Goal: Contribute content: Add original content to the website for others to see

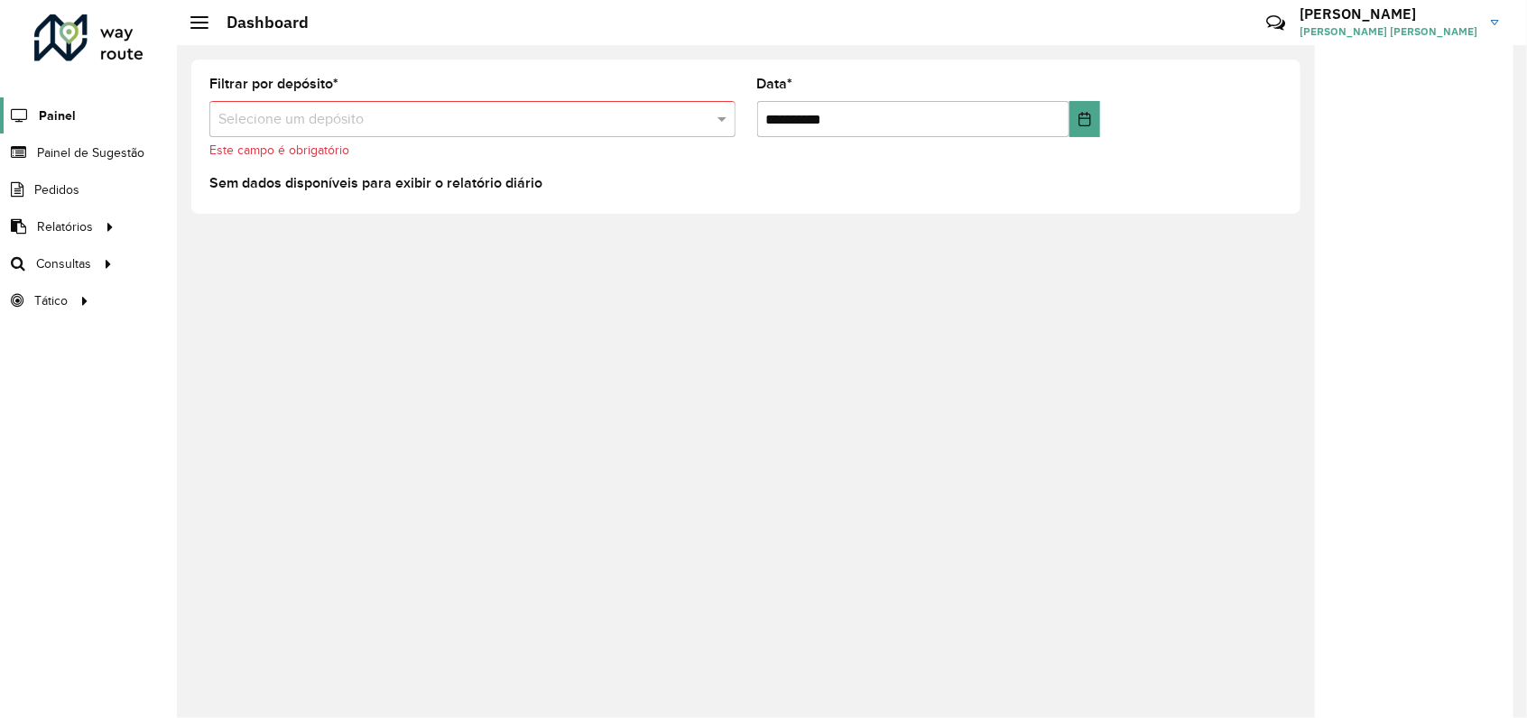
click at [58, 118] on span "Painel" at bounding box center [57, 115] width 37 height 19
click at [50, 111] on span "Painel" at bounding box center [57, 115] width 37 height 19
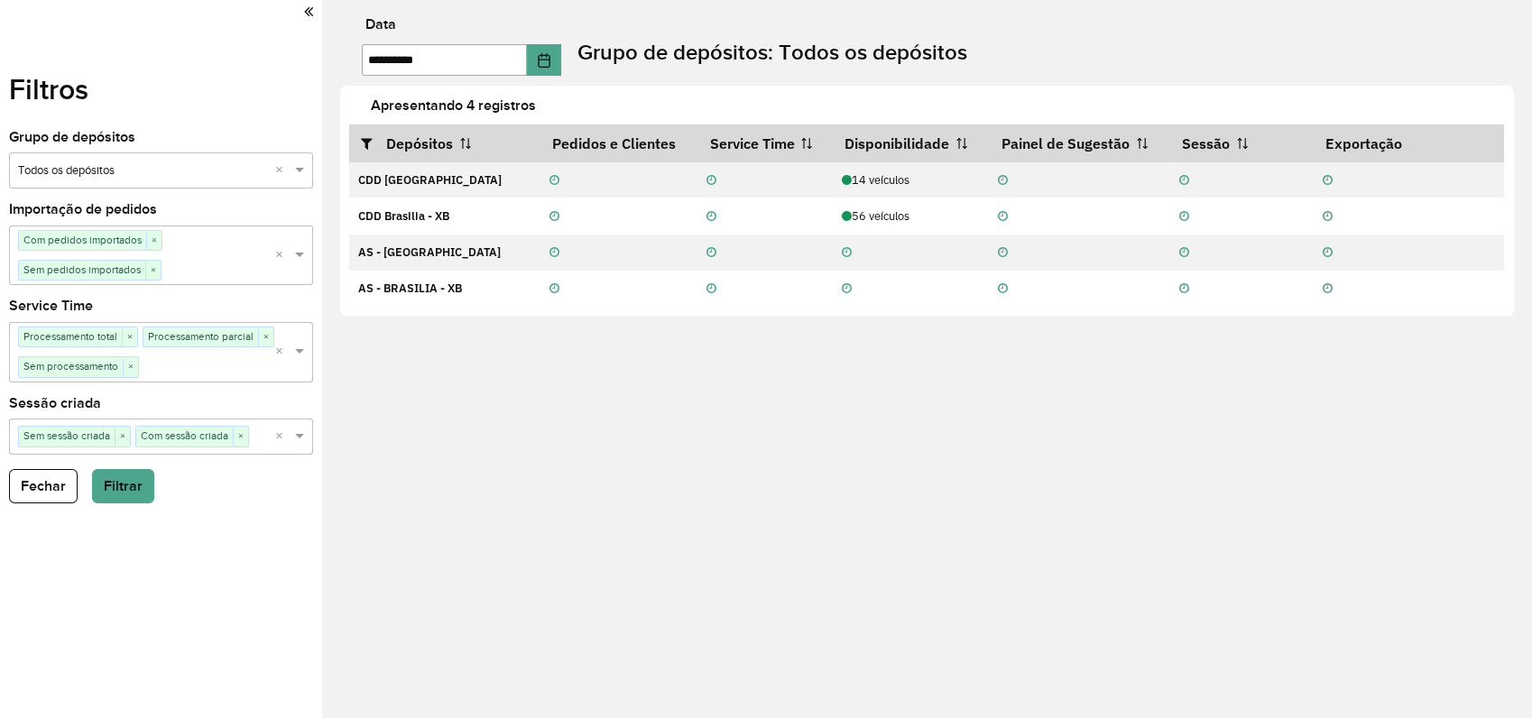
click at [308, 12] on icon at bounding box center [308, 12] width 9 height 16
click at [310, 14] on icon at bounding box center [308, 12] width 9 height 16
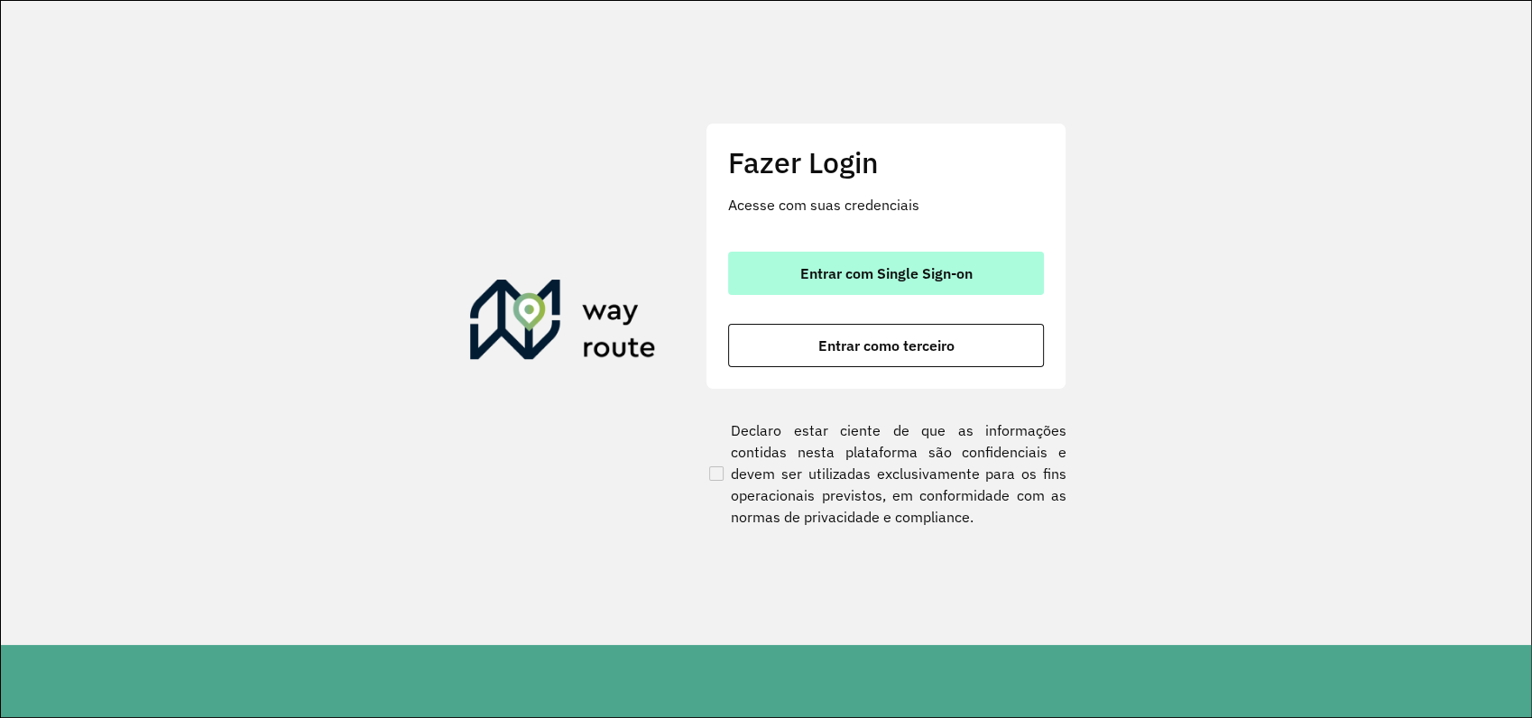
click at [900, 273] on span "Entrar com Single Sign-on" at bounding box center [886, 273] width 172 height 14
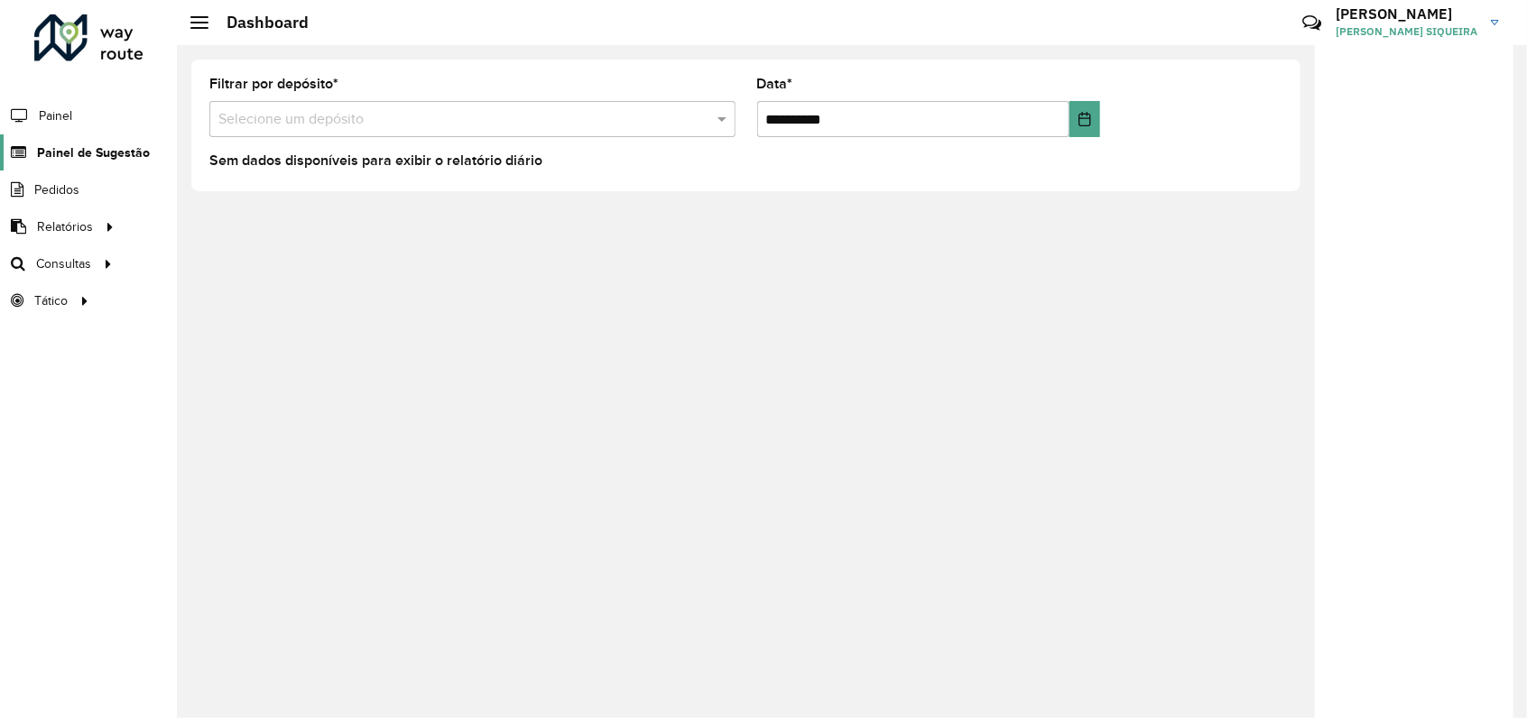
click at [94, 154] on span "Painel de Sugestão" at bounding box center [93, 152] width 113 height 19
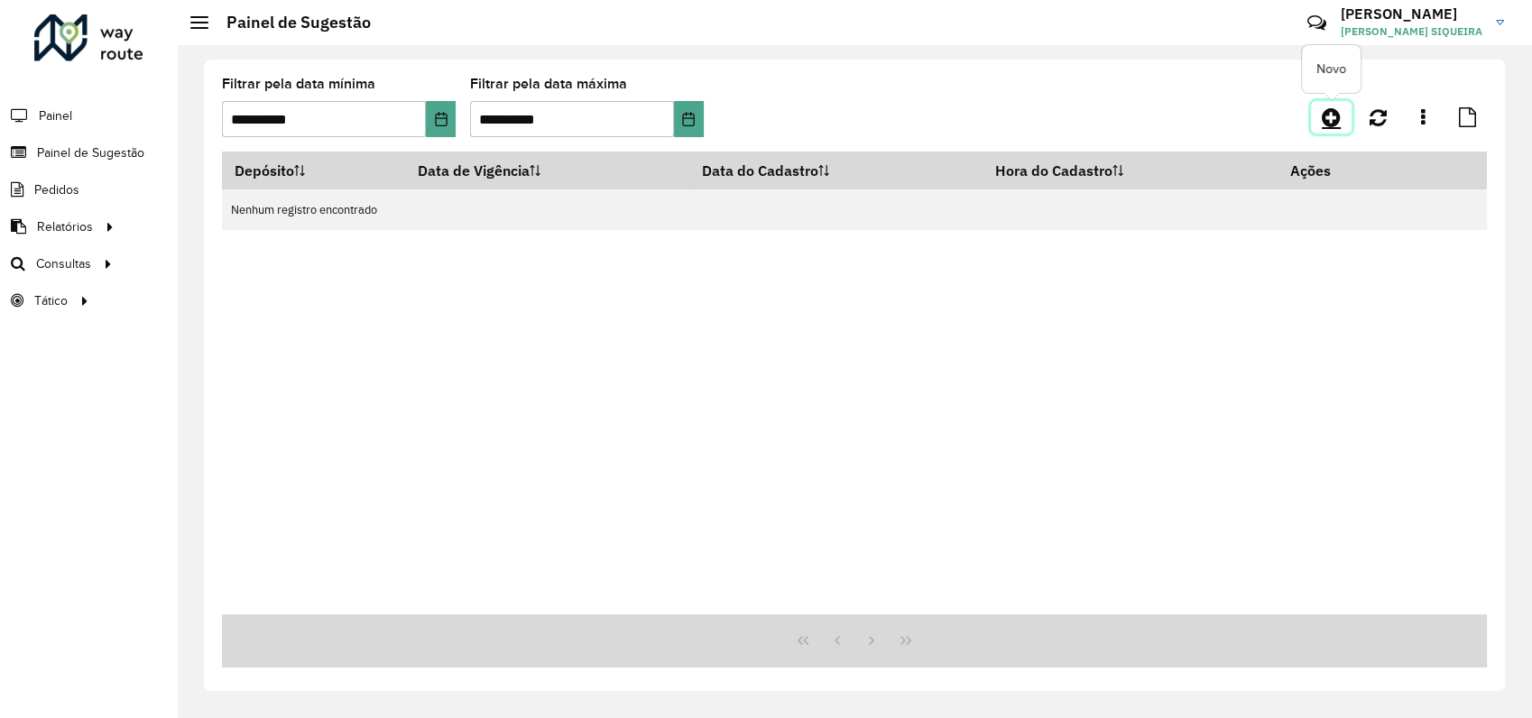
click at [1314, 122] on link at bounding box center [1331, 117] width 41 height 32
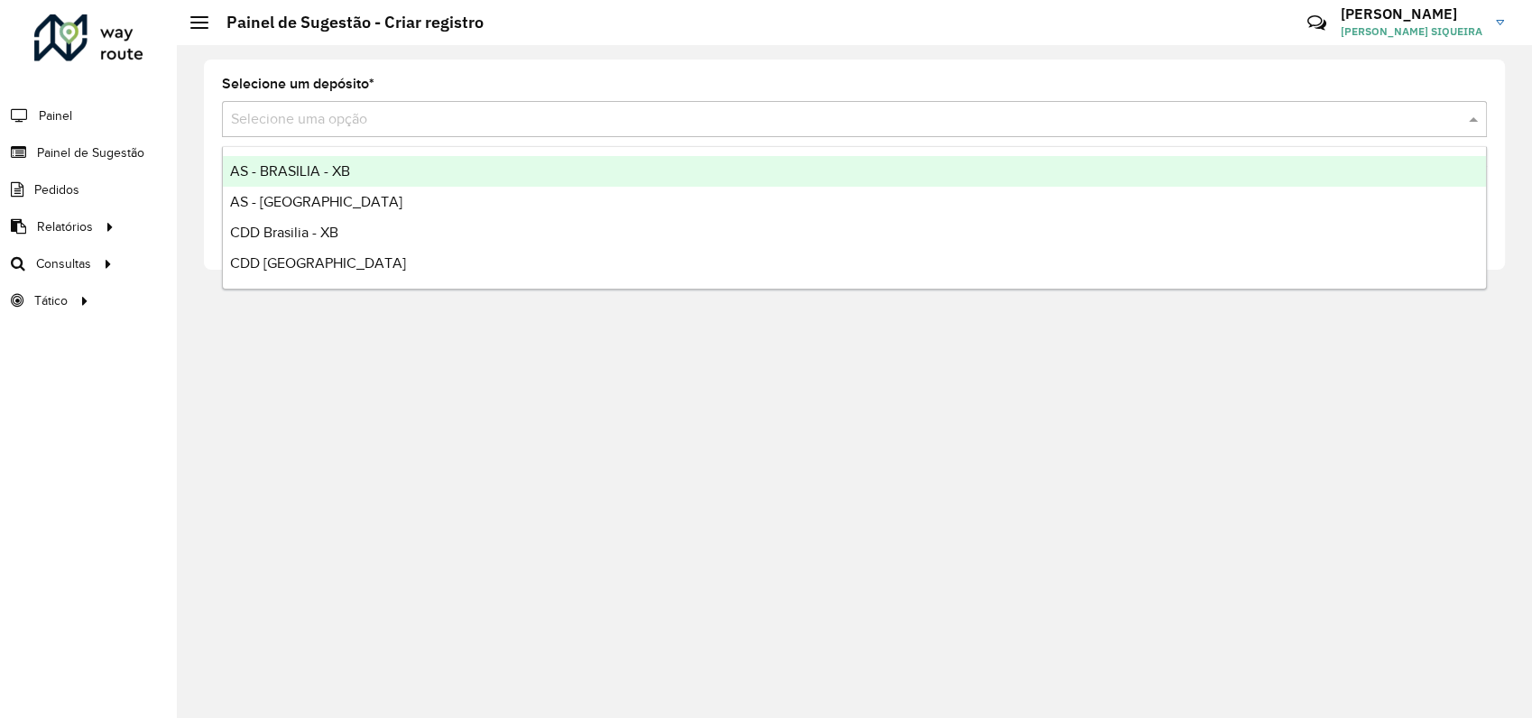
click at [476, 119] on input "text" at bounding box center [836, 120] width 1211 height 22
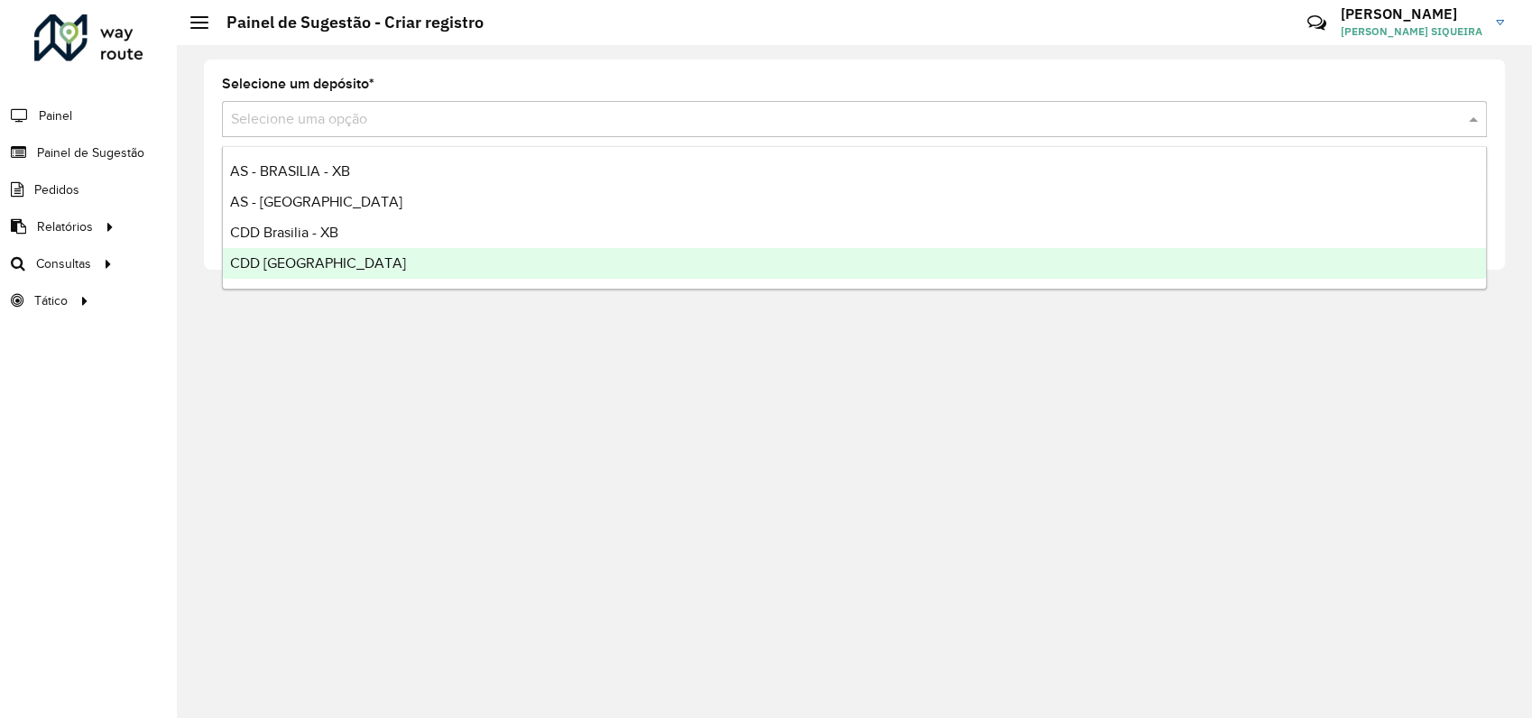
click at [272, 265] on span "CDD [GEOGRAPHIC_DATA]" at bounding box center [318, 262] width 176 height 15
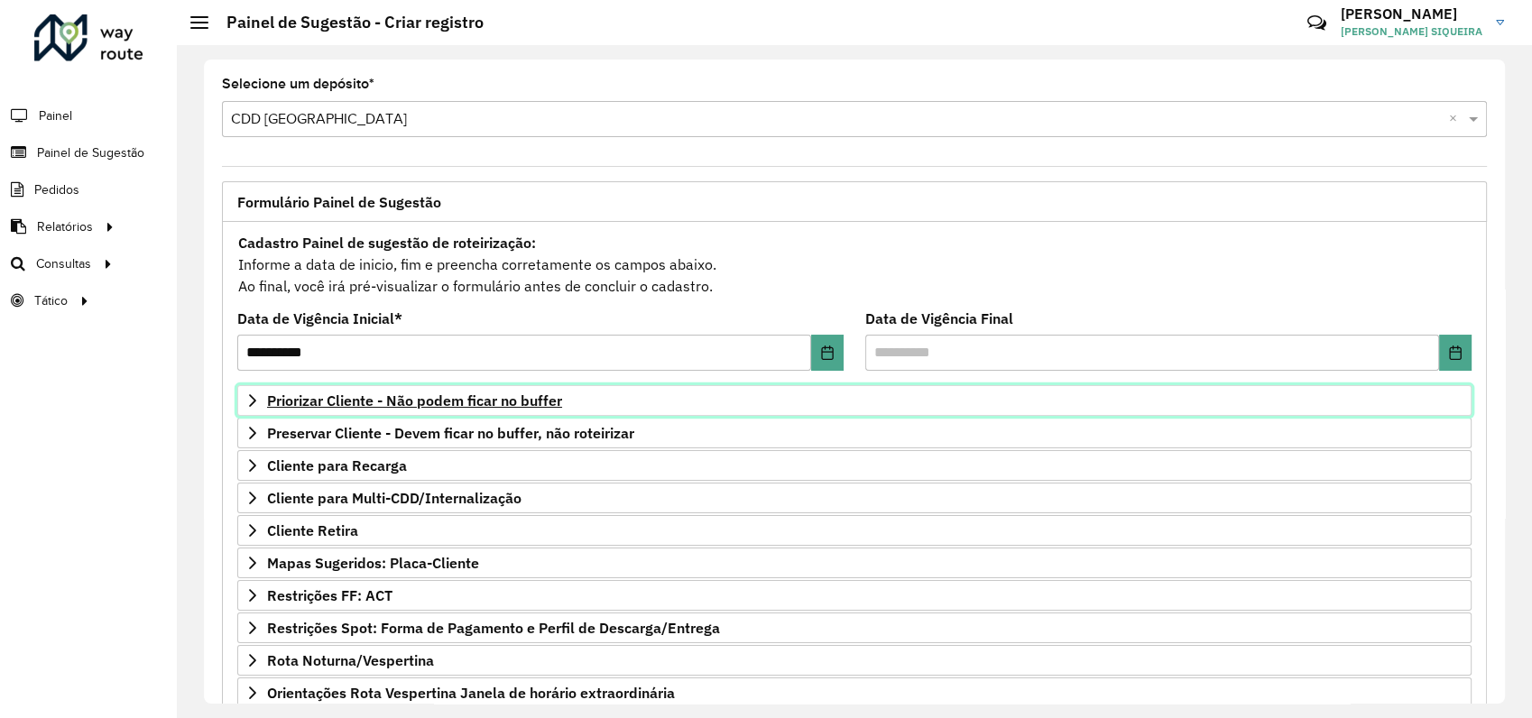
click at [463, 397] on span "Priorizar Cliente - Não podem ficar no buffer" at bounding box center [414, 400] width 295 height 14
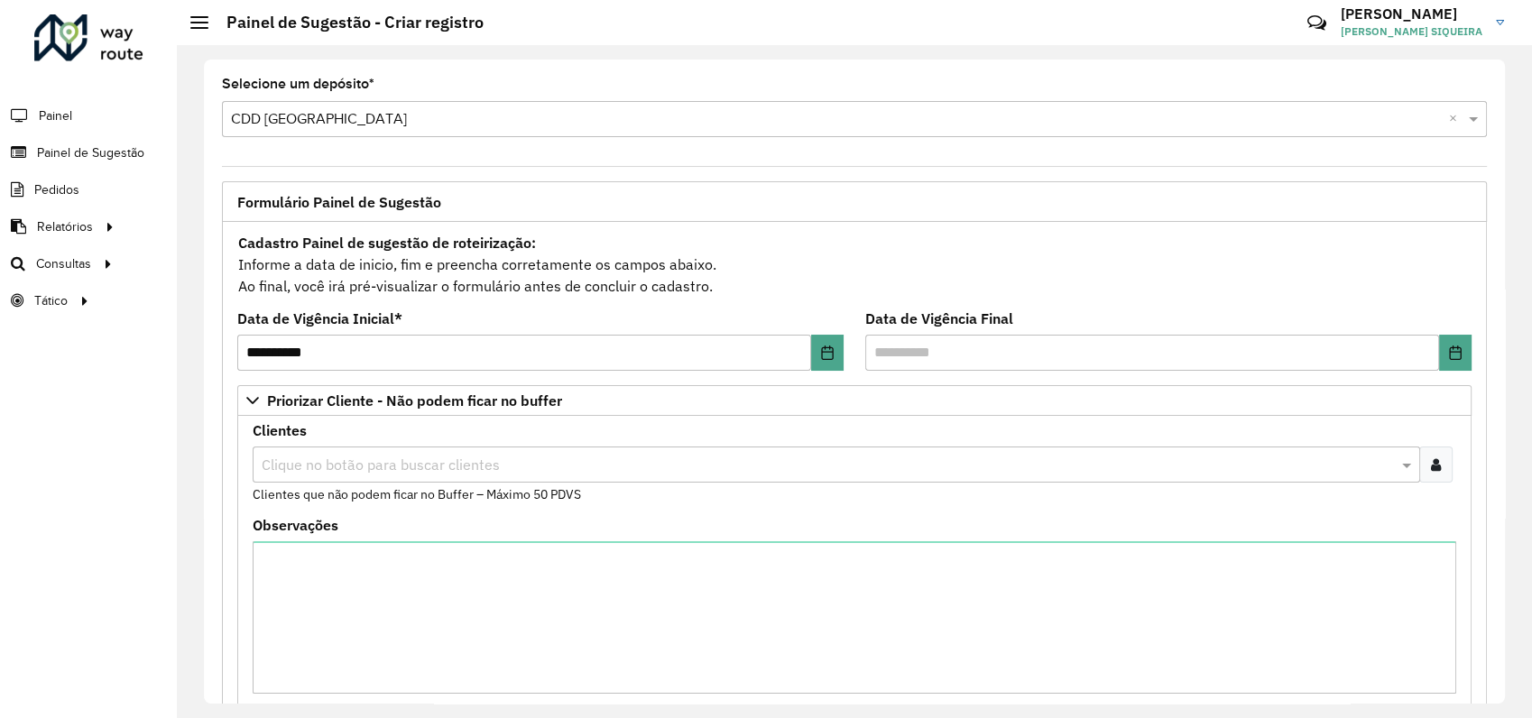
click at [555, 468] on input "text" at bounding box center [827, 466] width 1141 height 22
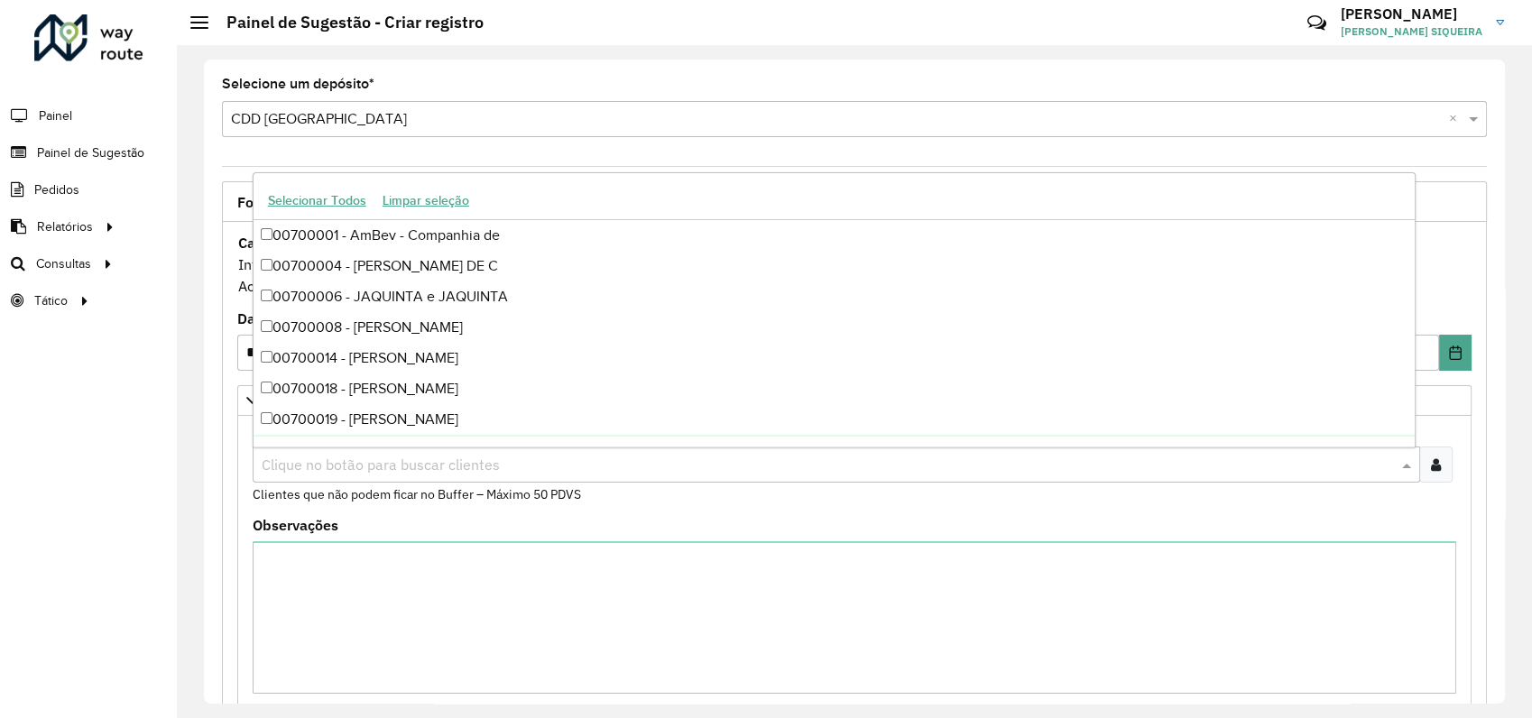
click at [1431, 465] on icon at bounding box center [1436, 465] width 10 height 14
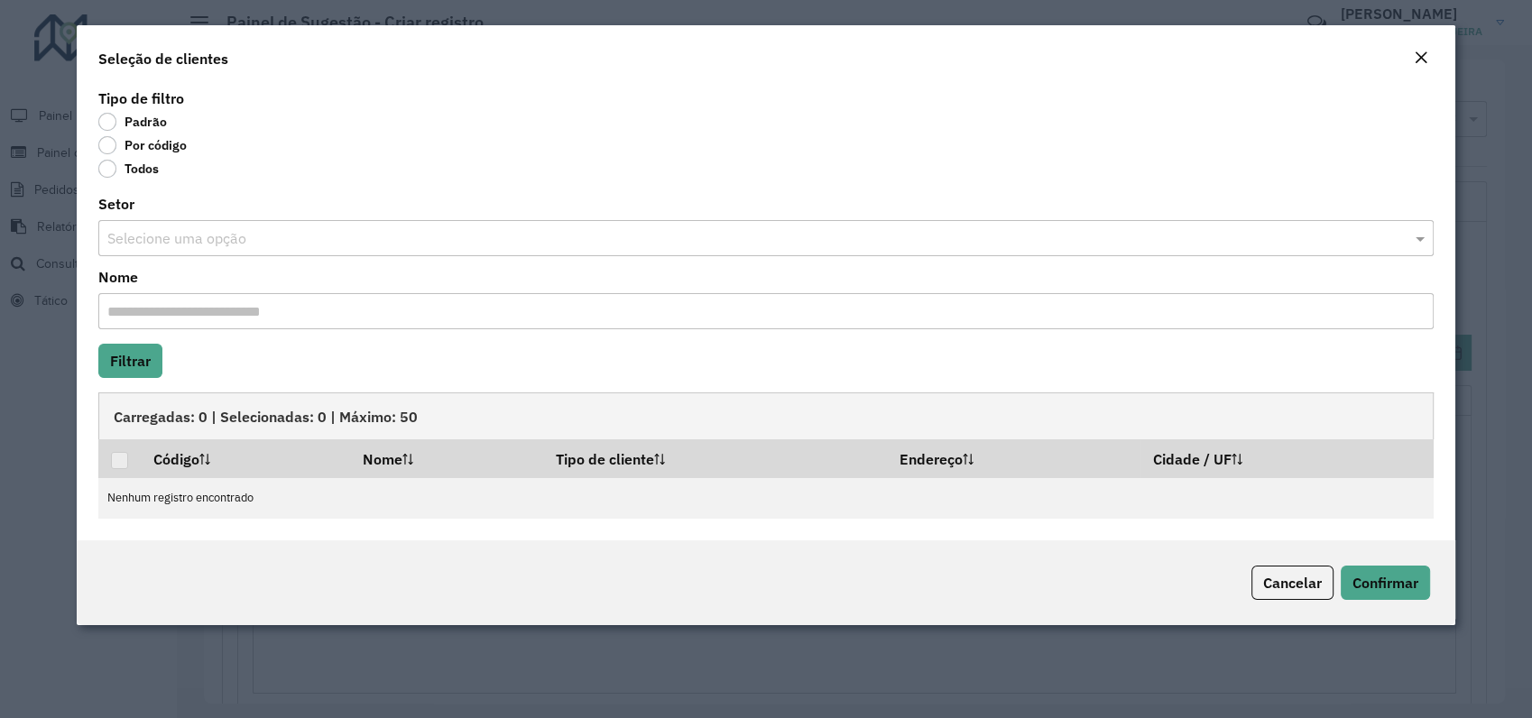
click at [107, 144] on label "Por código" at bounding box center [142, 145] width 88 height 18
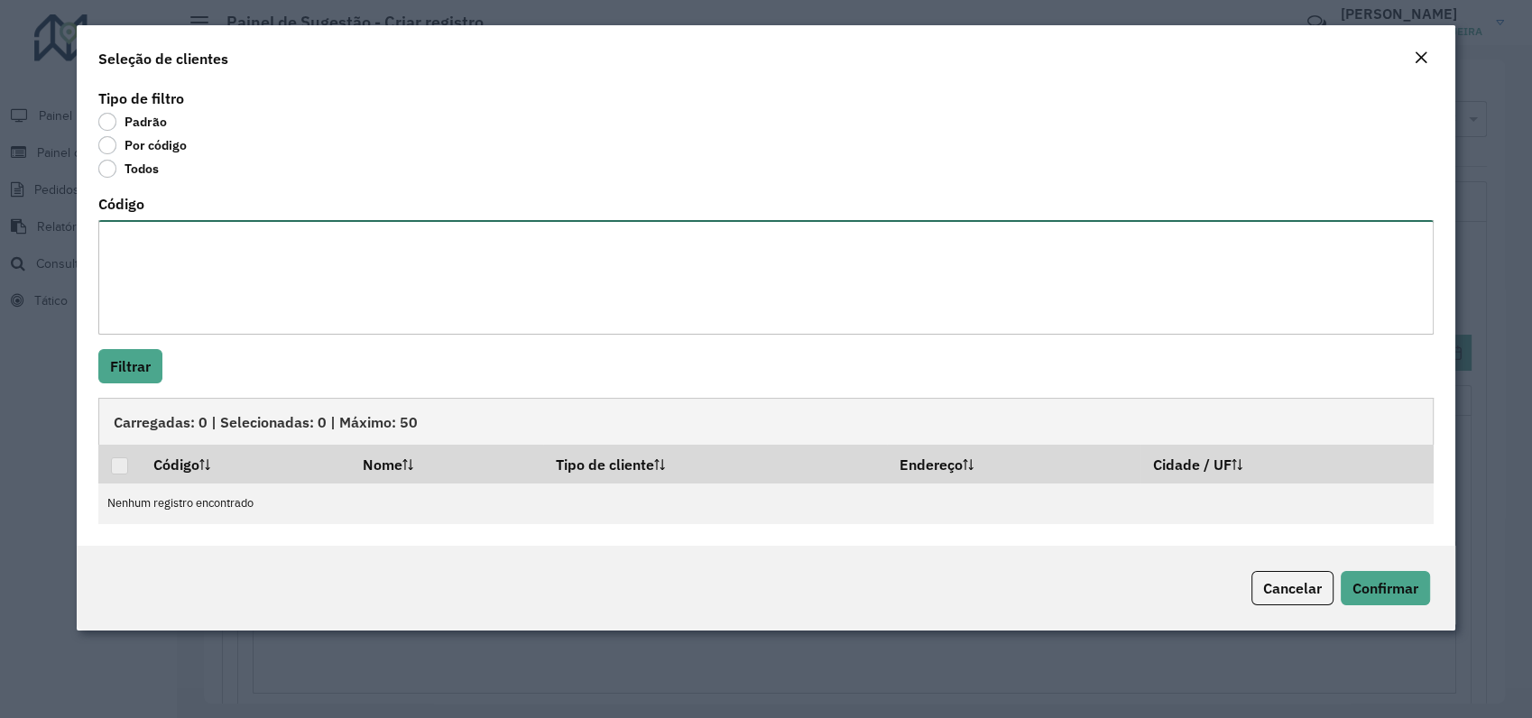
click at [141, 254] on textarea "Código" at bounding box center [766, 277] width 1336 height 115
paste textarea "***** ***** **** **** **** **** **** **** **** **** **** **** **** ** ***** ***…"
type textarea "***** ***** **** **** **** **** **** **** **** **** **** **** **** ** ***** ***…"
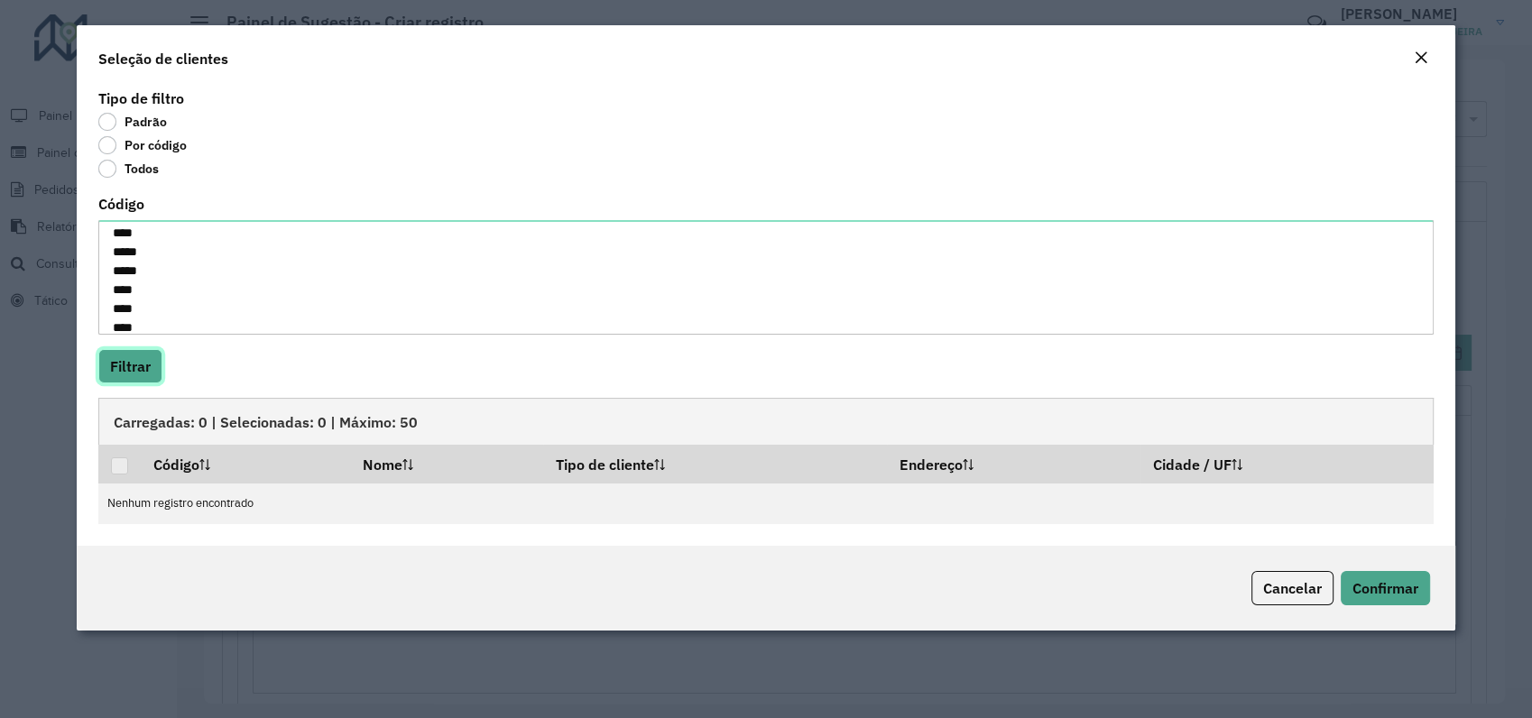
click at [123, 361] on button "Filtrar" at bounding box center [130, 366] width 64 height 34
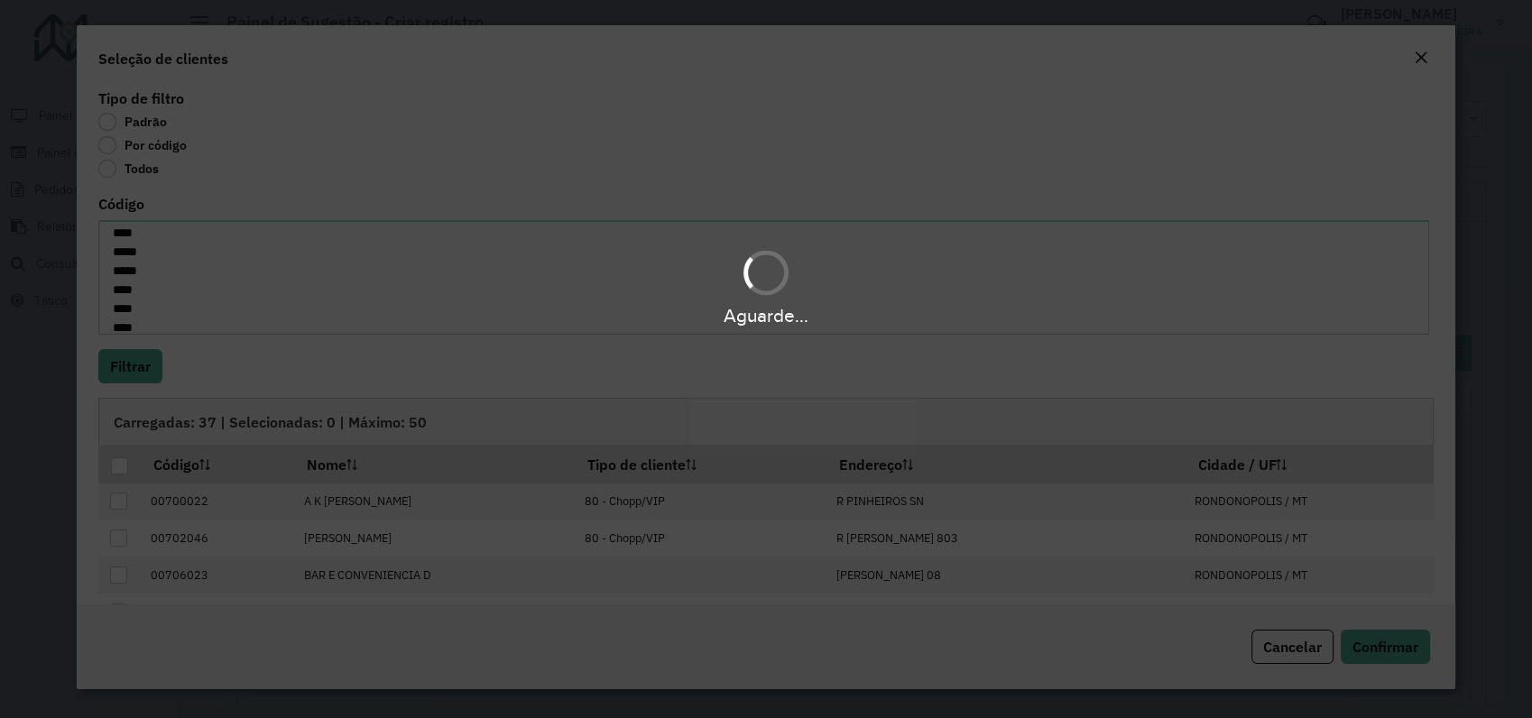
click at [117, 466] on body "**********" at bounding box center [766, 359] width 1532 height 718
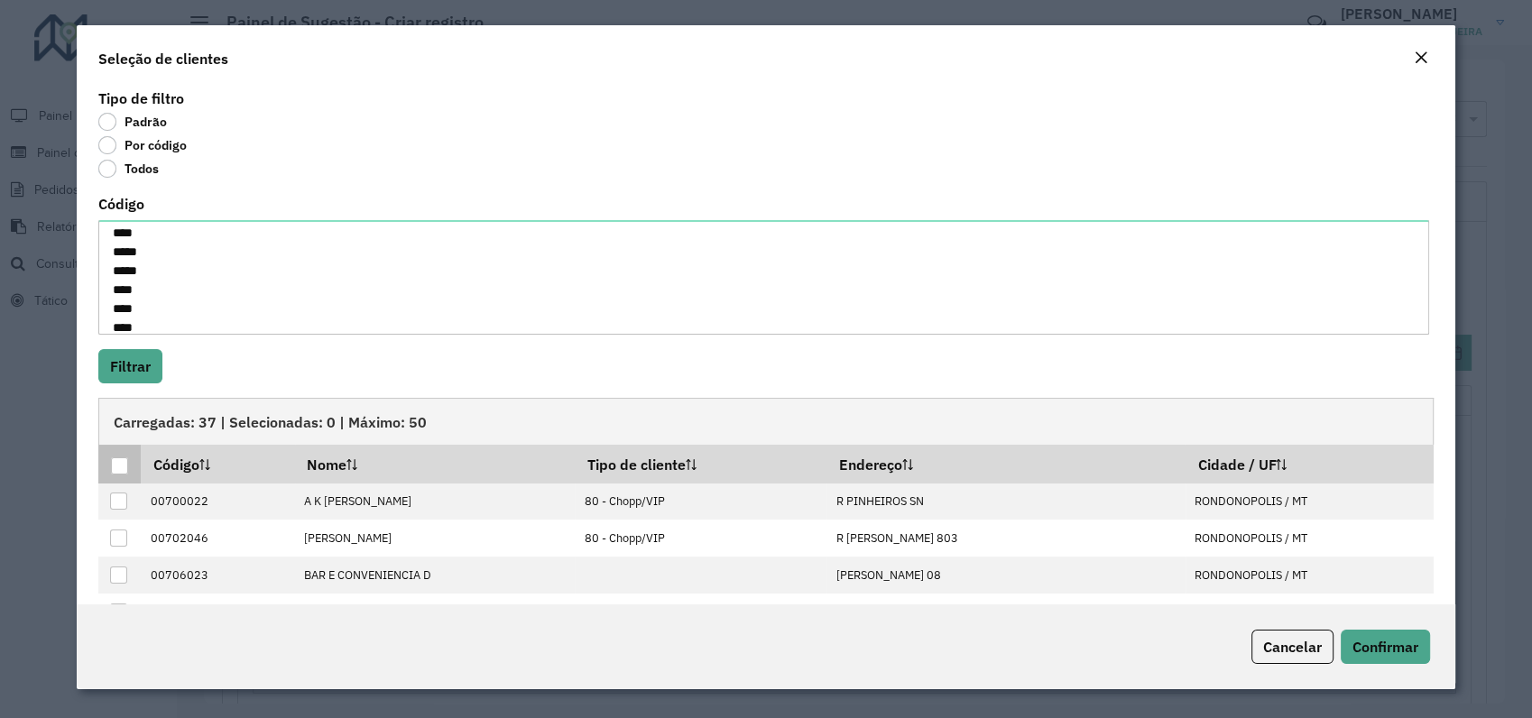
click at [113, 461] on div at bounding box center [119, 466] width 17 height 17
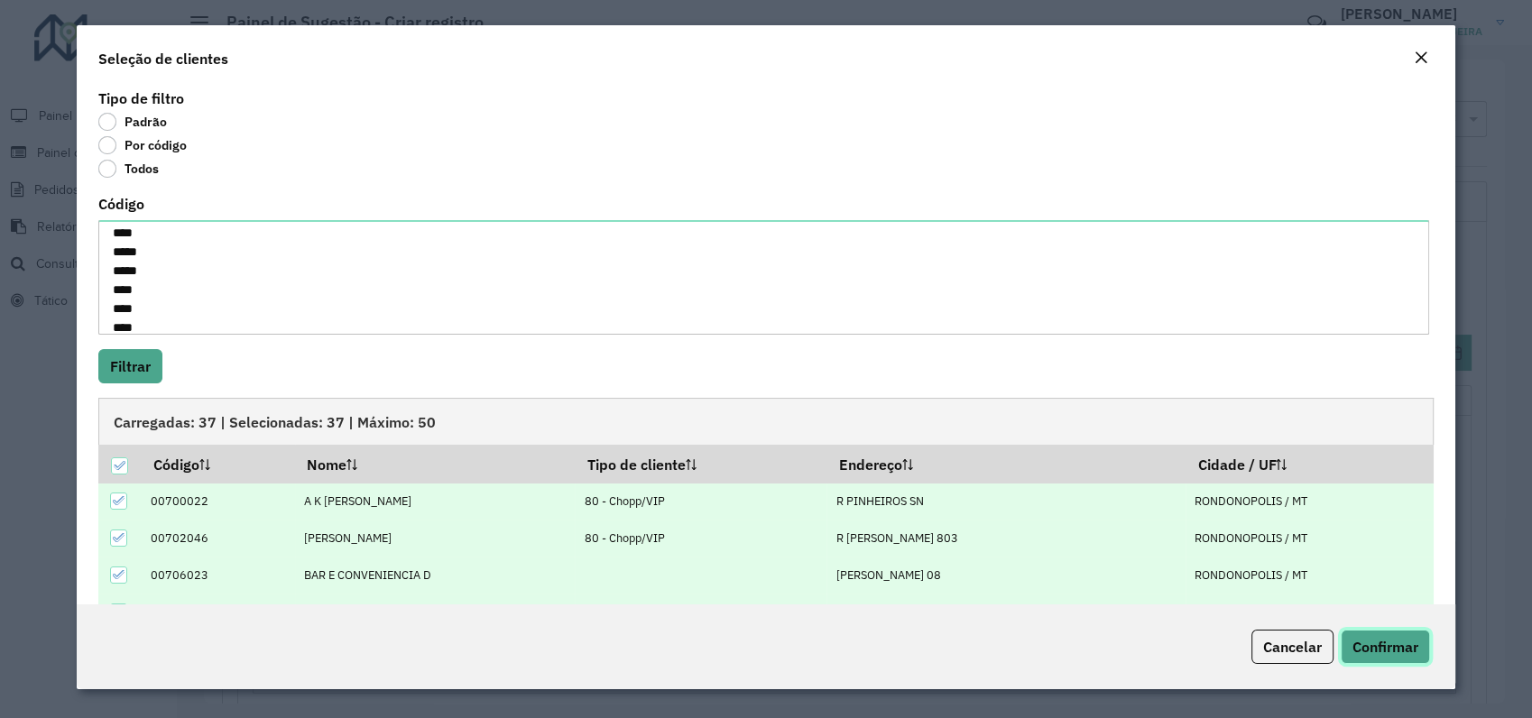
drag, startPoint x: 1370, startPoint y: 633, endPoint x: 1383, endPoint y: 652, distance: 24.0
click at [1372, 639] on button "Confirmar" at bounding box center [1385, 647] width 89 height 34
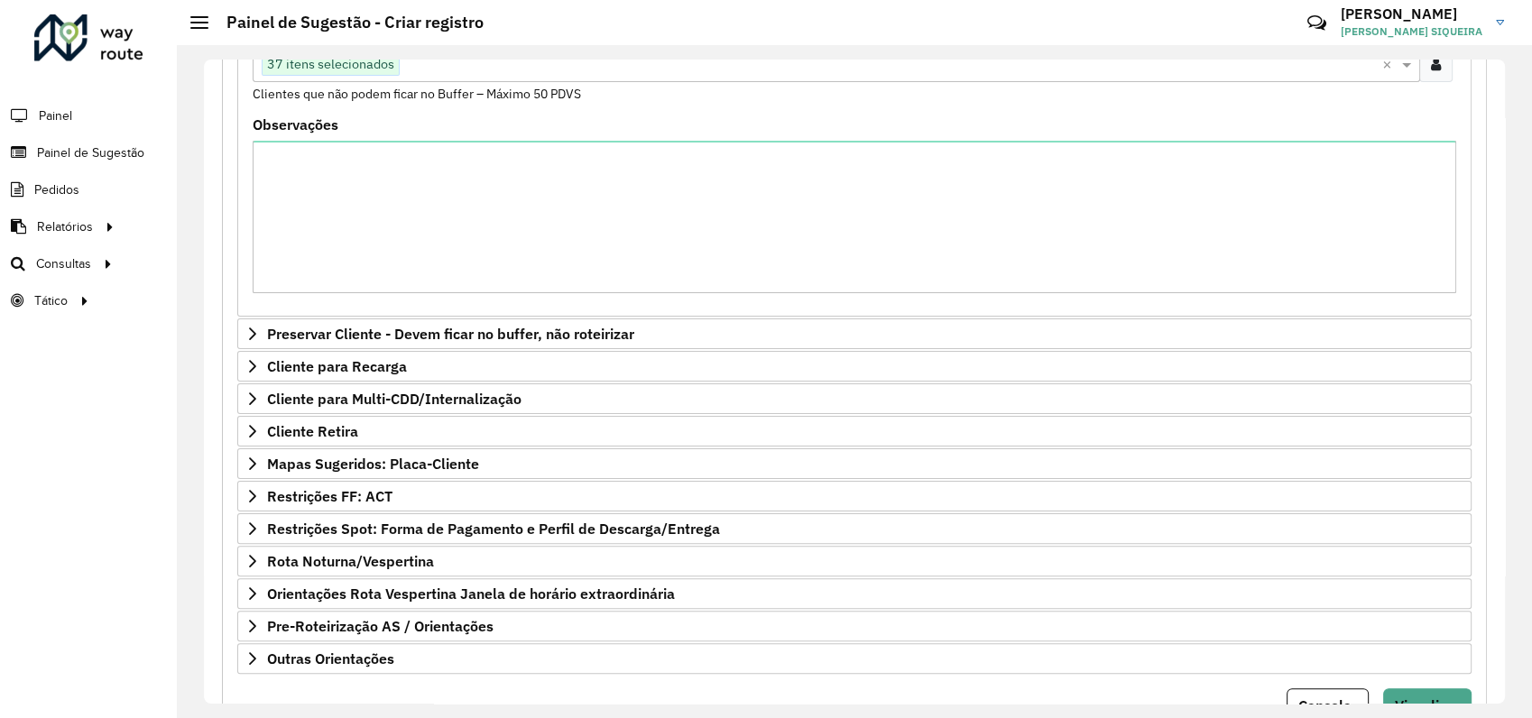
scroll to position [480, 0]
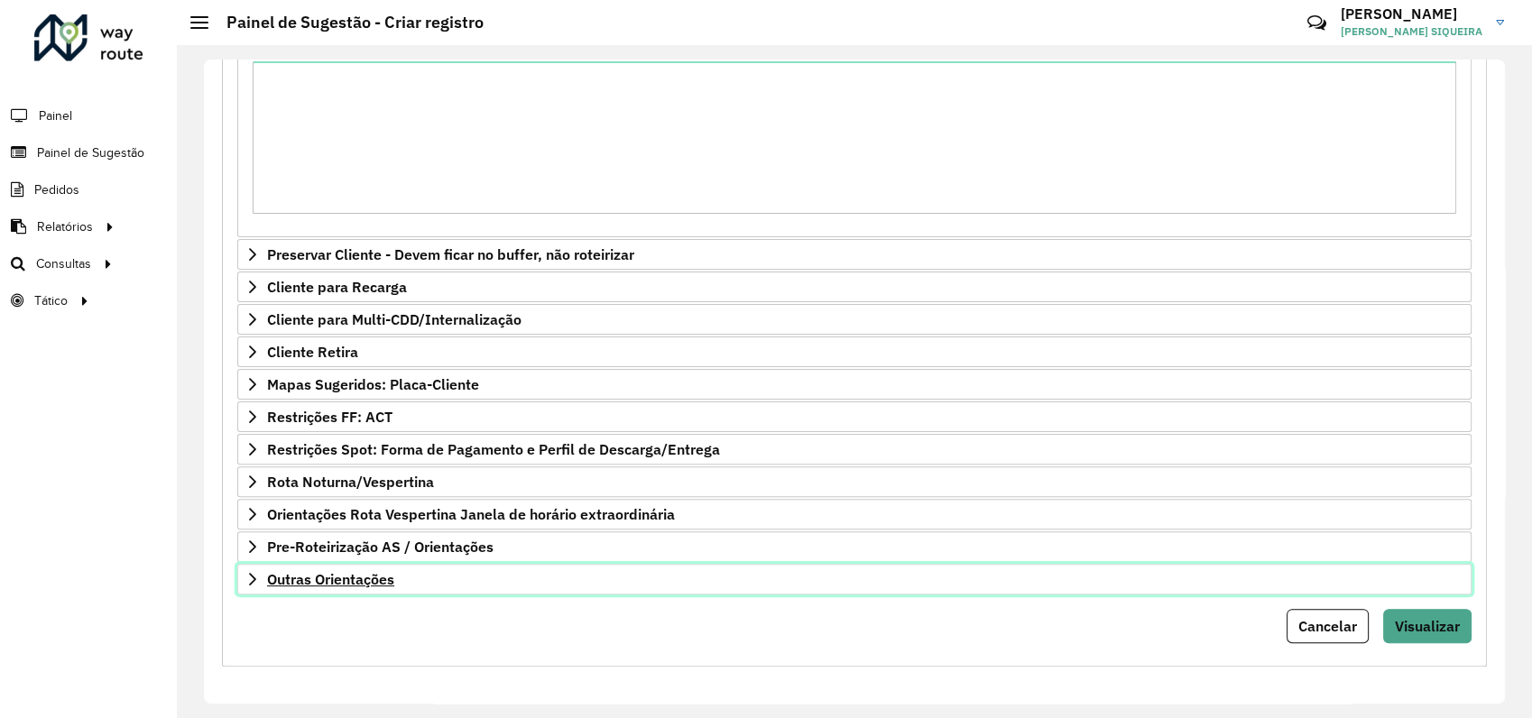
click at [276, 578] on span "Outras Orientações" at bounding box center [330, 579] width 127 height 14
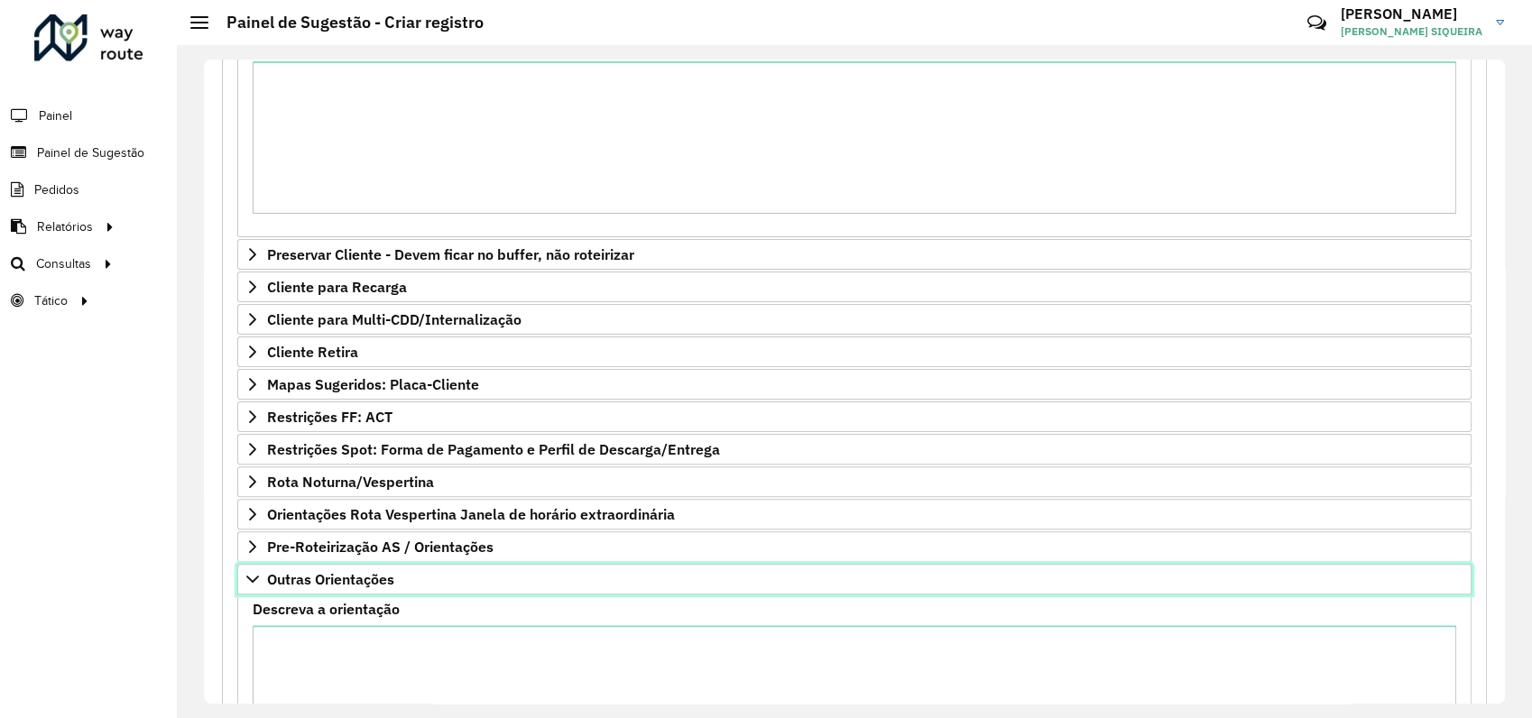
scroll to position [680, 0]
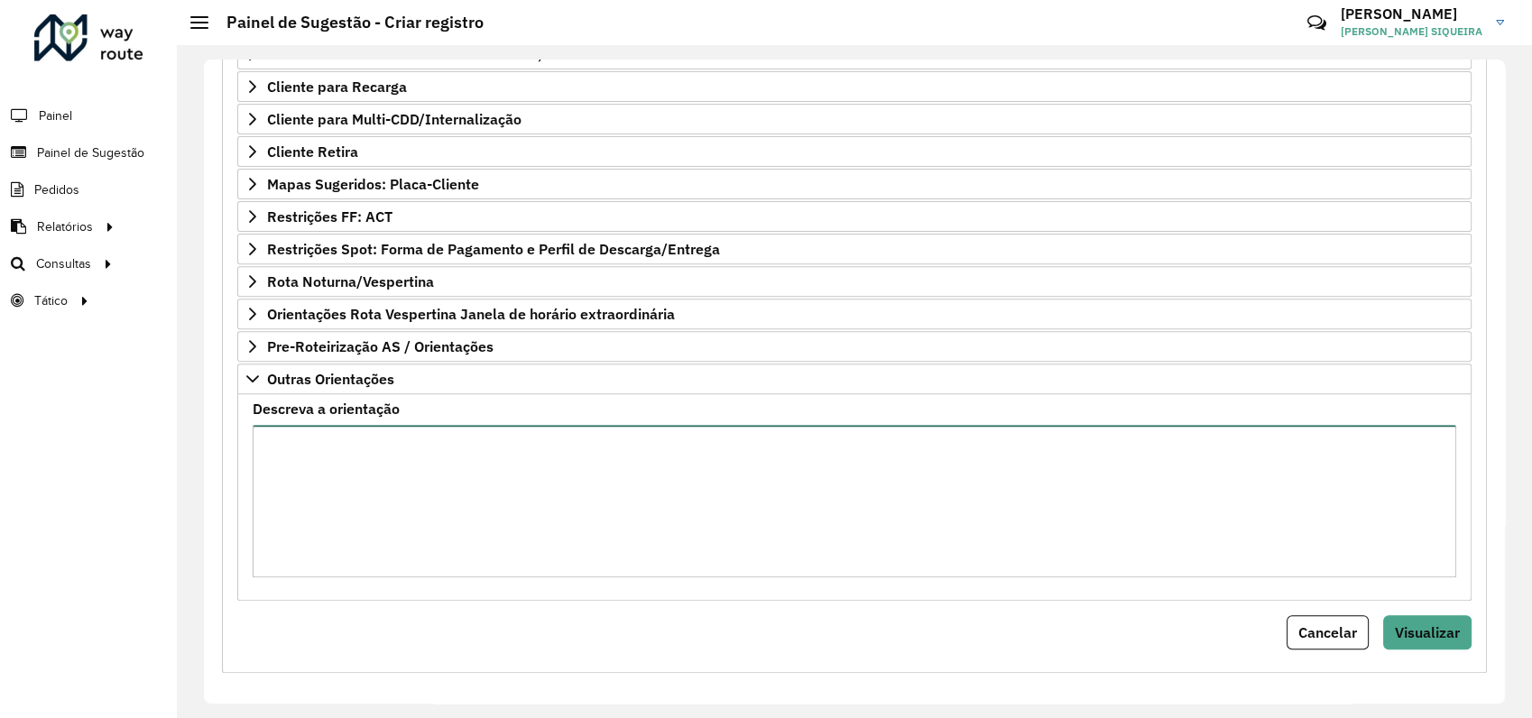
click at [375, 490] on textarea "Descreva a orientação" at bounding box center [855, 501] width 1204 height 153
type textarea "**********"
click at [1403, 624] on span "Visualizar" at bounding box center [1427, 633] width 65 height 18
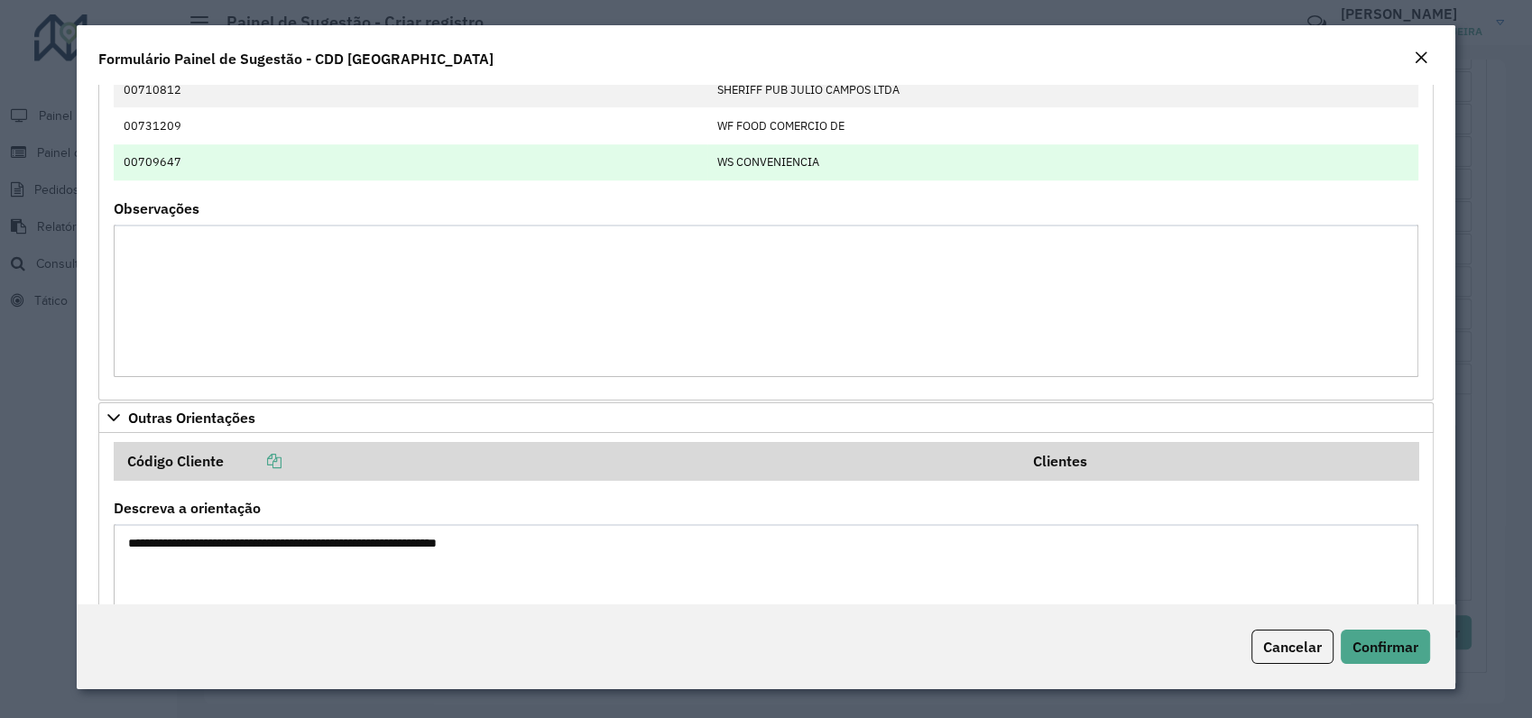
scroll to position [1519, 0]
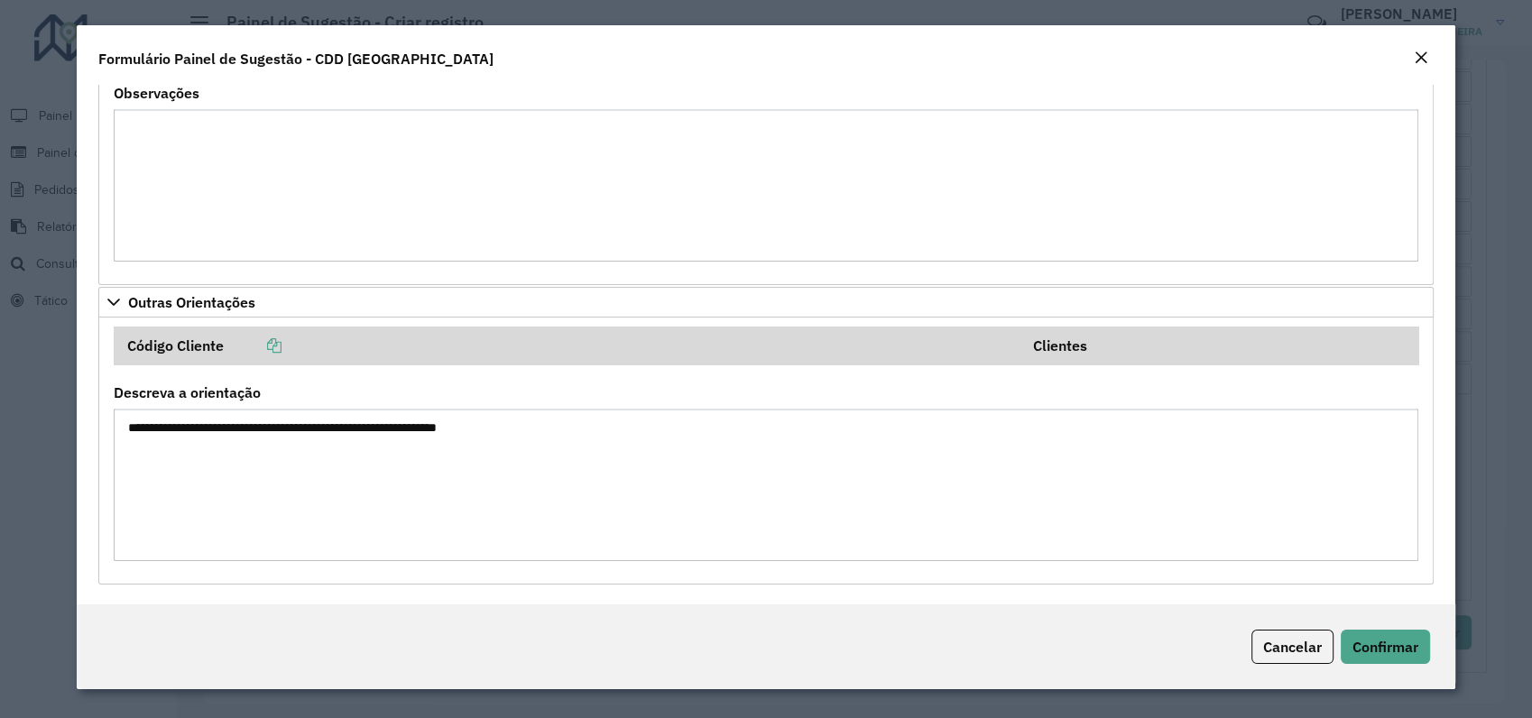
drag, startPoint x: 220, startPoint y: 426, endPoint x: 419, endPoint y: 426, distance: 198.5
click at [419, 426] on textarea "**********" at bounding box center [766, 485] width 1305 height 153
drag, startPoint x: 419, startPoint y: 426, endPoint x: 469, endPoint y: 455, distance: 58.2
click at [469, 455] on textarea "**********" at bounding box center [766, 485] width 1305 height 153
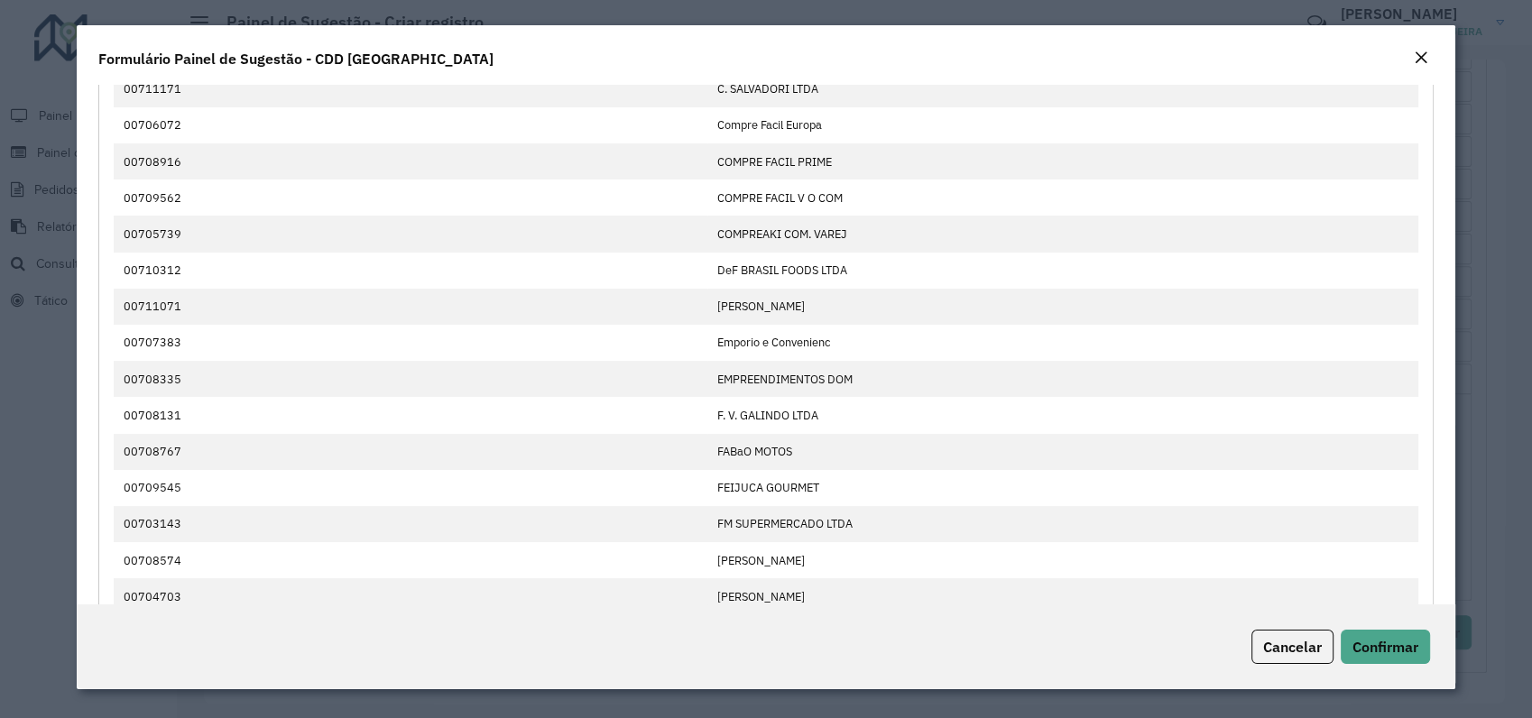
scroll to position [0, 0]
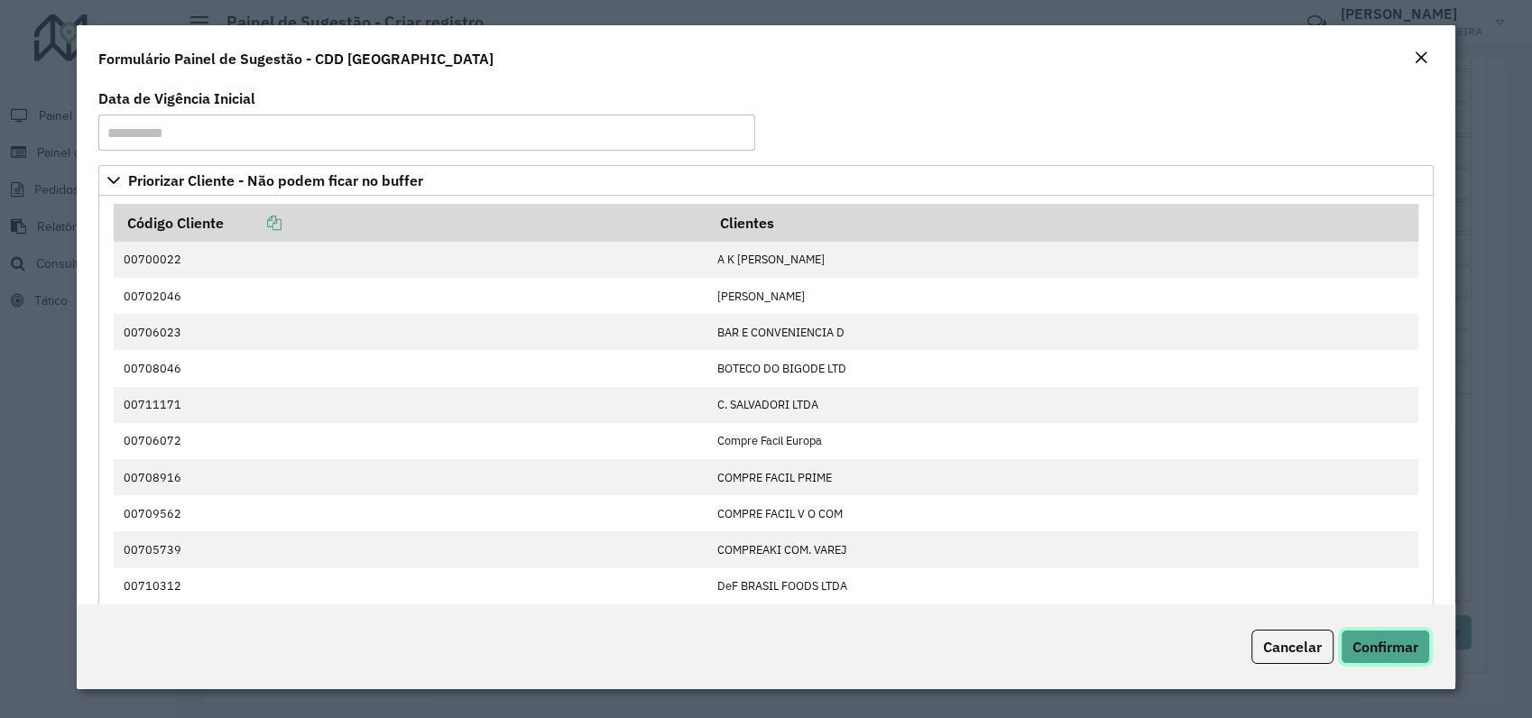
click at [1391, 645] on span "Confirmar" at bounding box center [1386, 647] width 66 height 18
